Goal: Transaction & Acquisition: Obtain resource

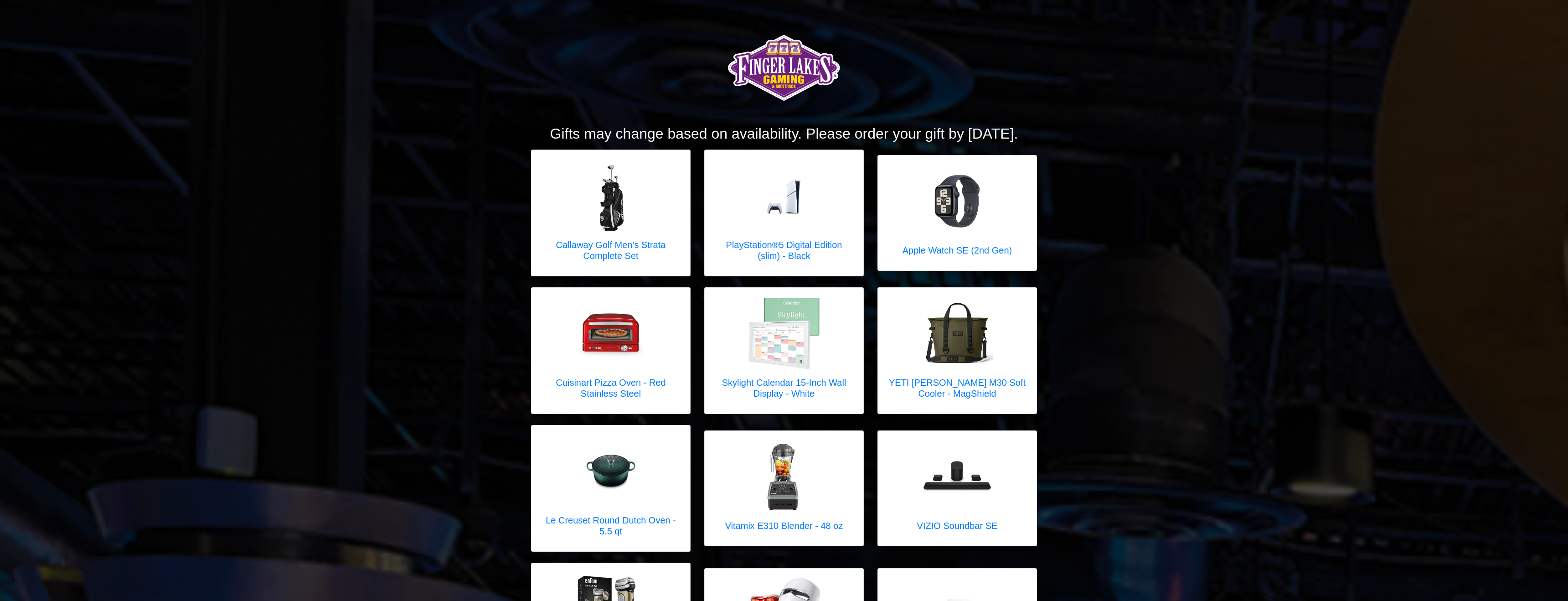
scroll to position [1, 0]
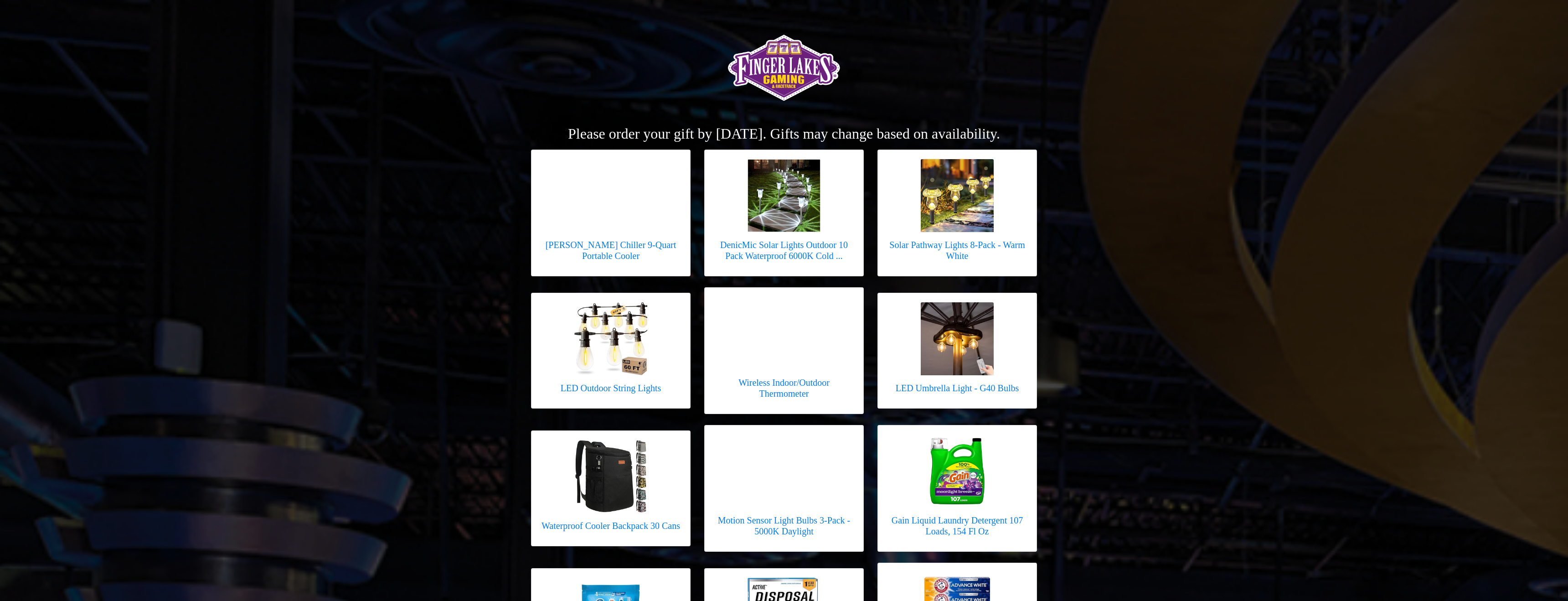
drag, startPoint x: 1006, startPoint y: 137, endPoint x: 337, endPoint y: 50, distance: 674.6
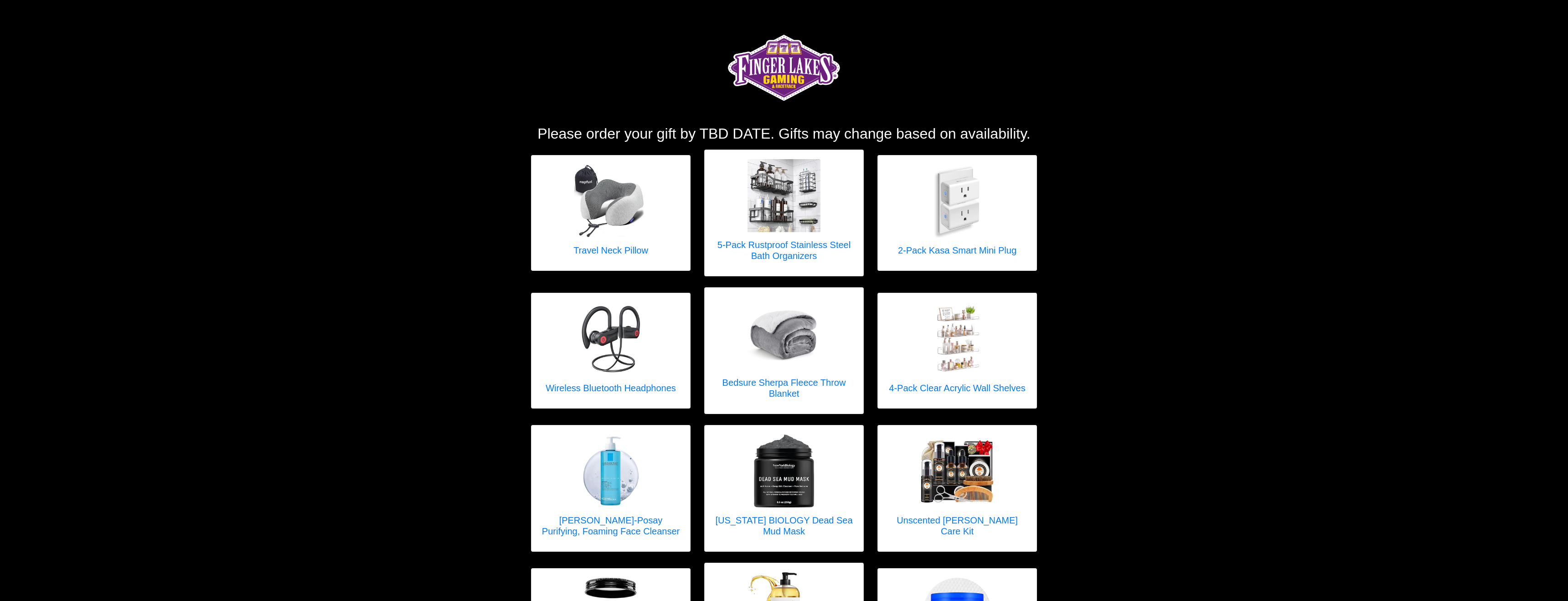
click at [754, 130] on h2 "Please order your gift by TBD DATE. Gifts may change based on availability." at bounding box center [783, 133] width 506 height 17
